Goal: Check status

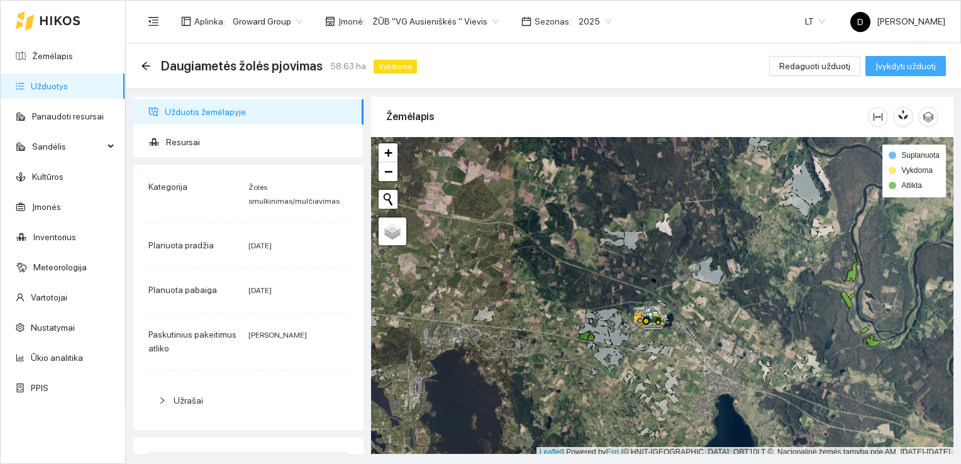
click at [921, 65] on span "Įvykdyti užduotį" at bounding box center [905, 66] width 60 height 14
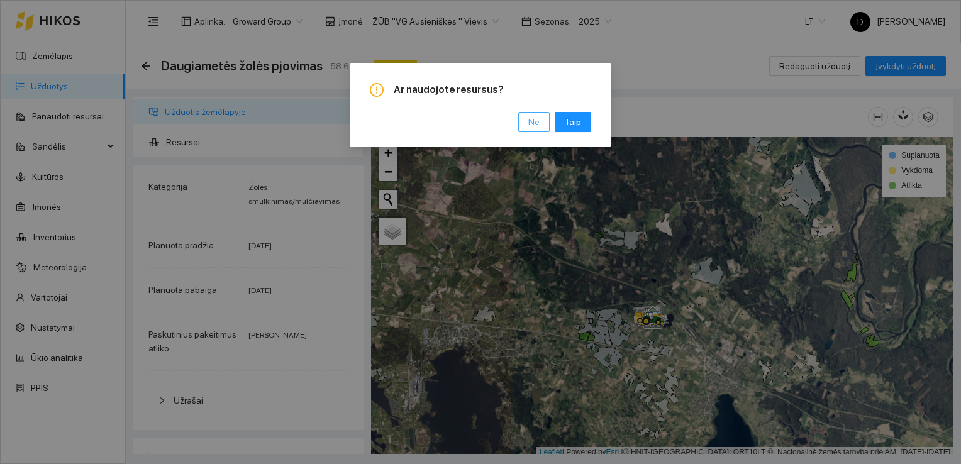
click at [534, 121] on span "Ne" at bounding box center [533, 122] width 11 height 14
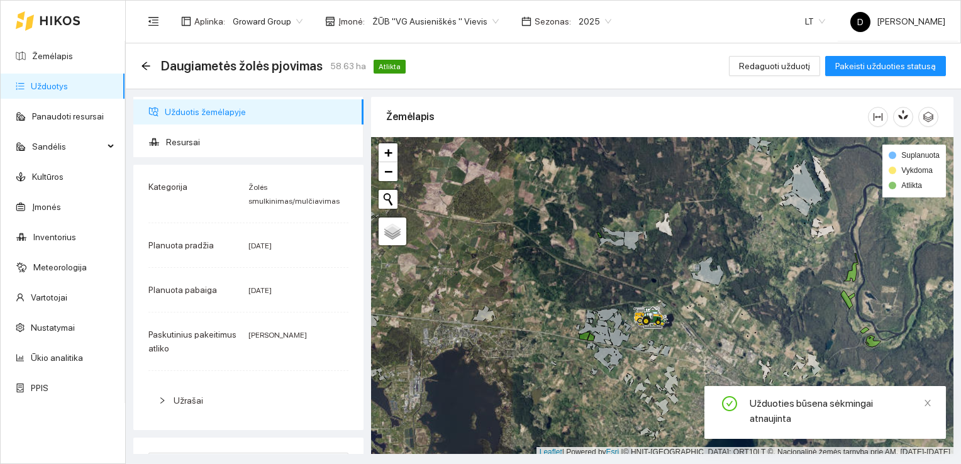
click at [578, 69] on div "Daugiametės žolės pjovimas 58.63 ha Atlikta Redaguoti užduotį Pakeisti užduotie…" at bounding box center [543, 65] width 805 height 25
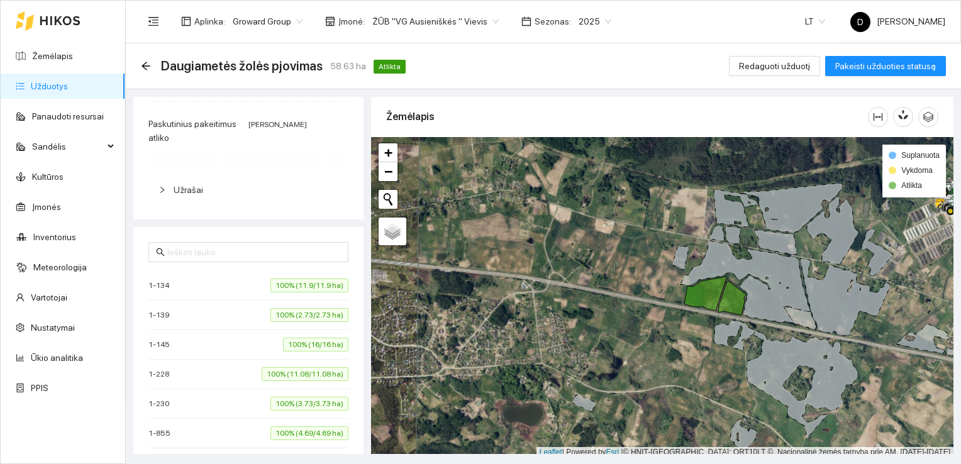
scroll to position [189, 0]
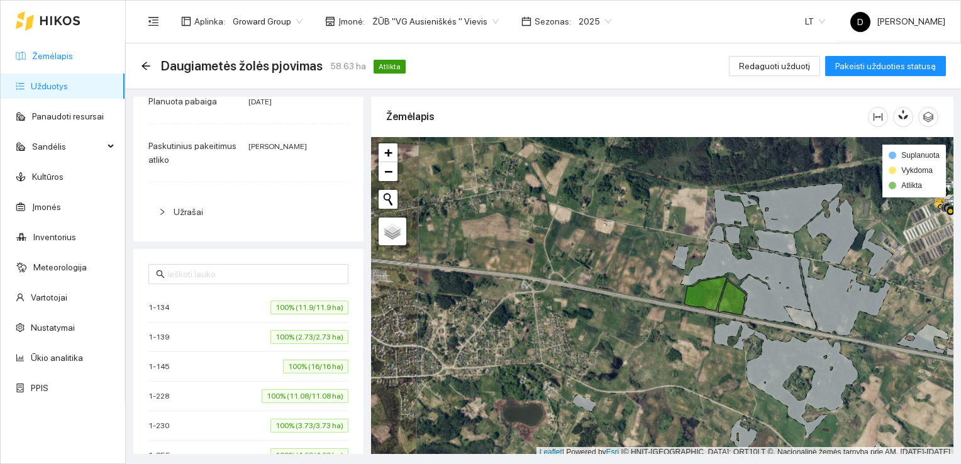
click at [55, 54] on link "Žemėlapis" at bounding box center [52, 56] width 41 height 10
